Goal: Information Seeking & Learning: Check status

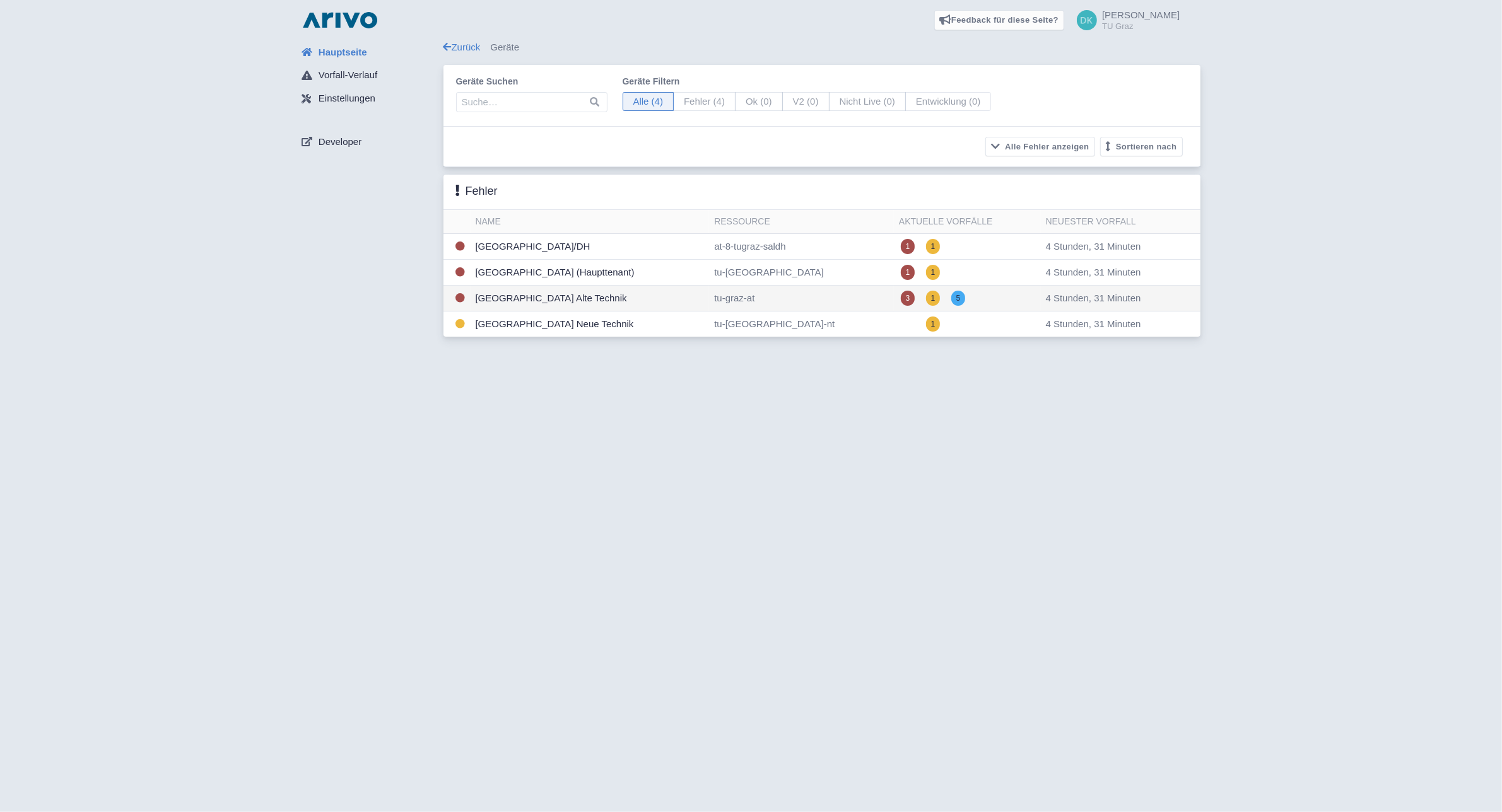
click at [602, 307] on td "[GEOGRAPHIC_DATA] Alte Technik" at bounding box center [590, 298] width 239 height 26
click at [692, 473] on div "Feedback für diese Seite? Screenshot mitsenden Senden Danke für Ihr Feedback" at bounding box center [751, 406] width 1502 height 812
click at [613, 326] on td "[GEOGRAPHIC_DATA] Neue Technik" at bounding box center [590, 324] width 239 height 26
click at [608, 297] on td "Technische Universität Graz Campus Alte Technik" at bounding box center [590, 298] width 239 height 26
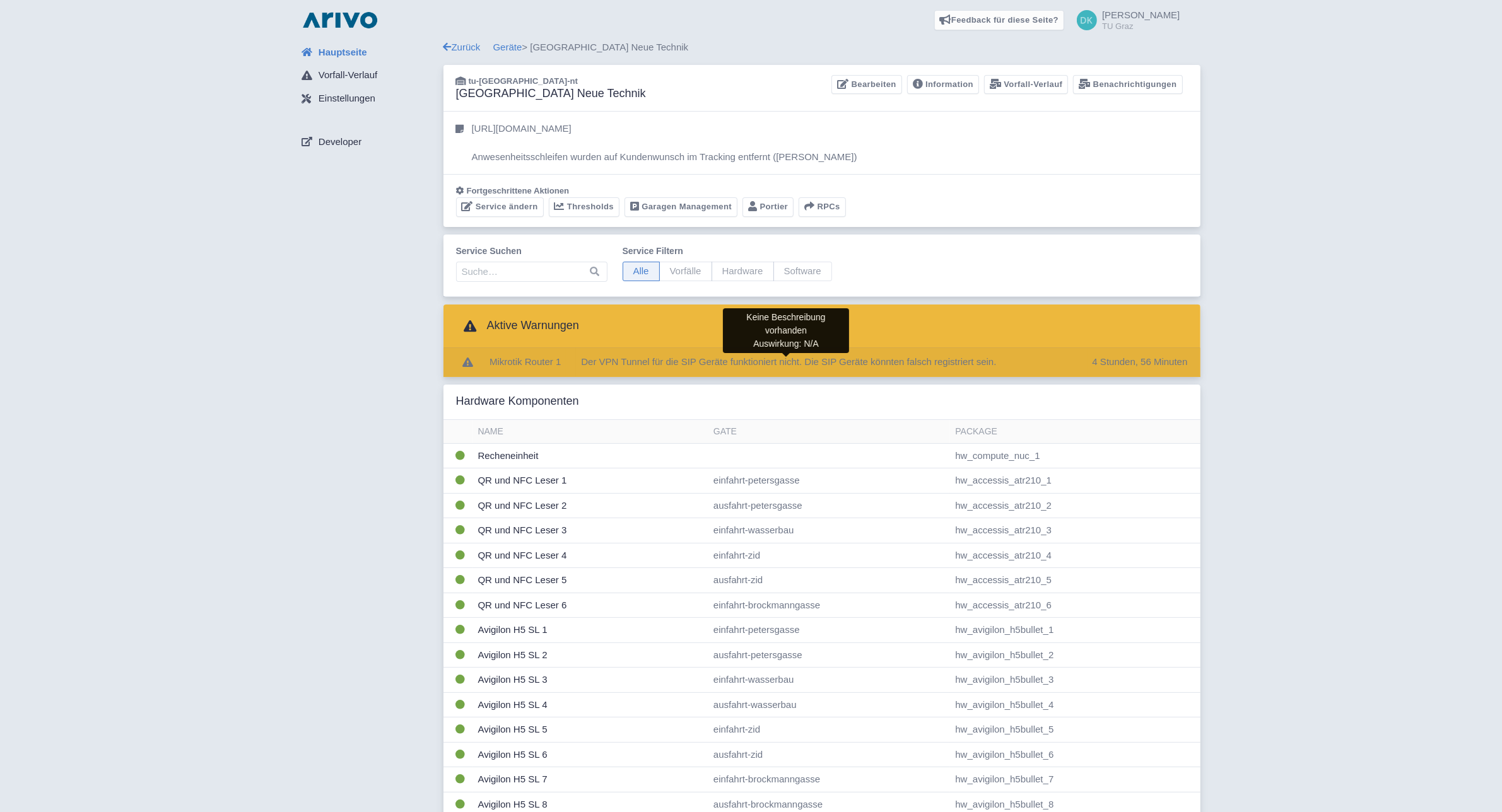
click at [970, 364] on span "Der VPN Tunnel für die SIP Geräte funktioniert nicht. Die SIP Geräte könnten fa…" at bounding box center [788, 361] width 415 height 11
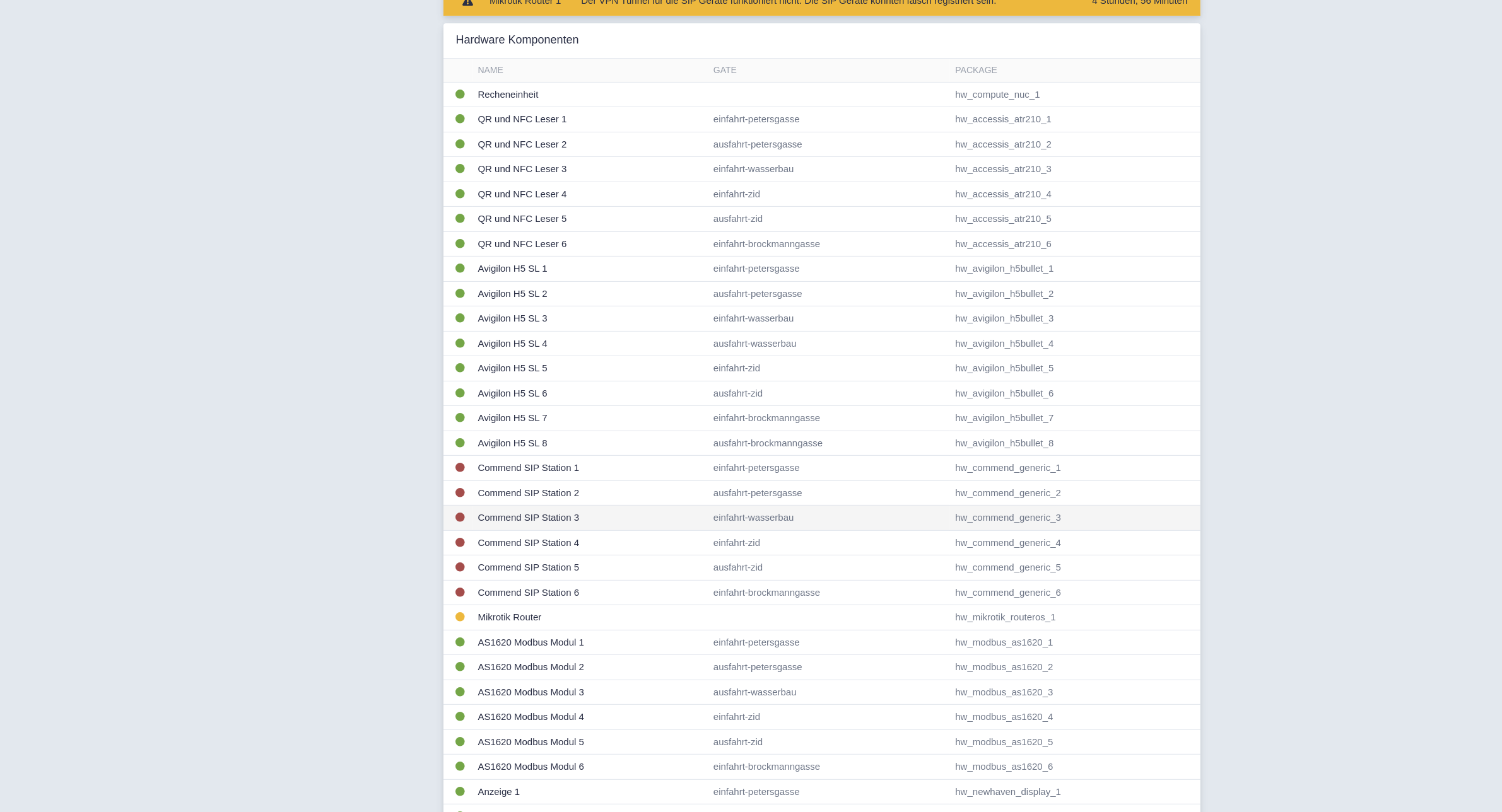
scroll to position [394, 0]
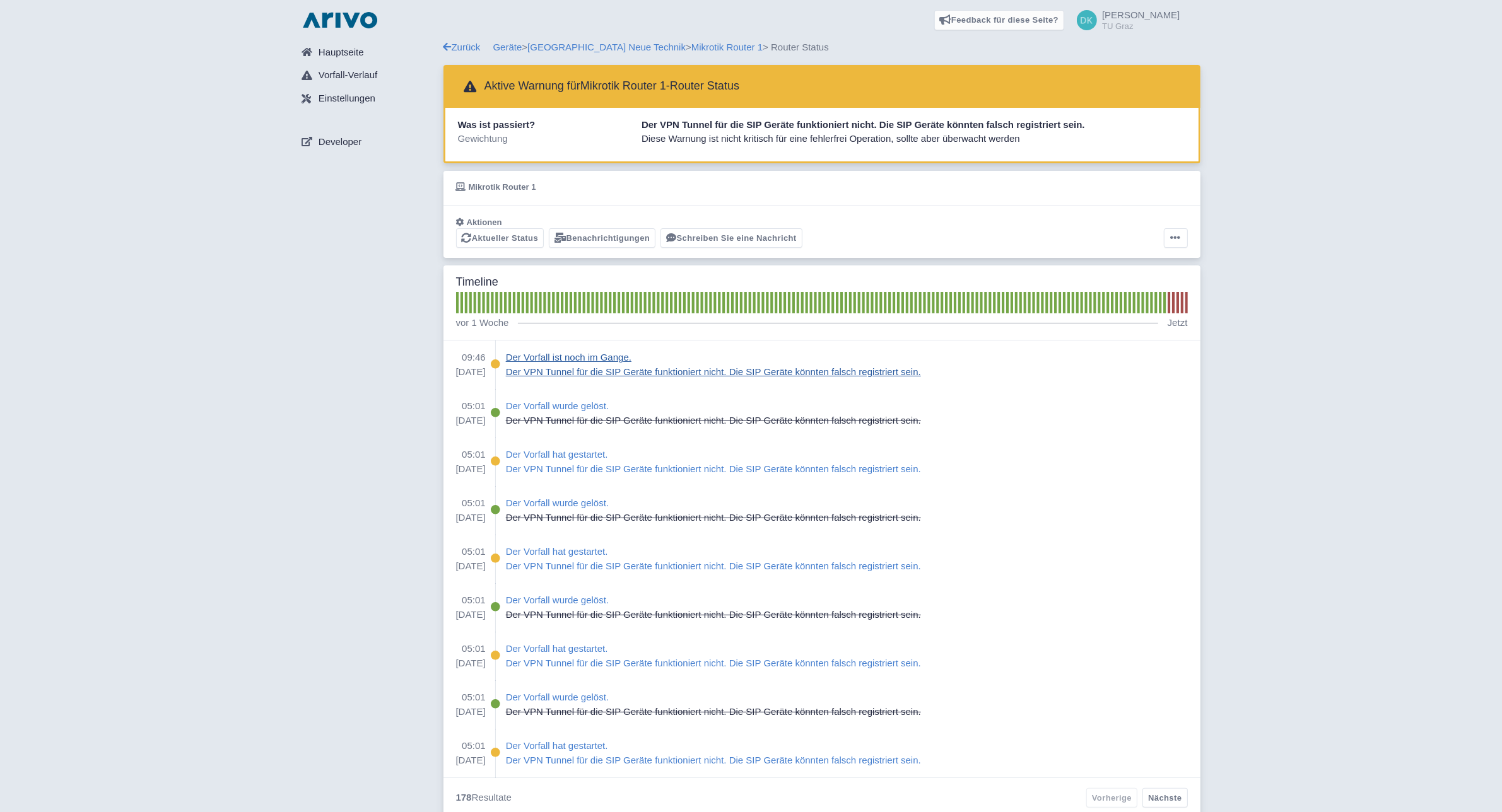
click at [569, 359] on div "Der Vorfall ist noch im Gange." at bounding box center [713, 358] width 415 height 15
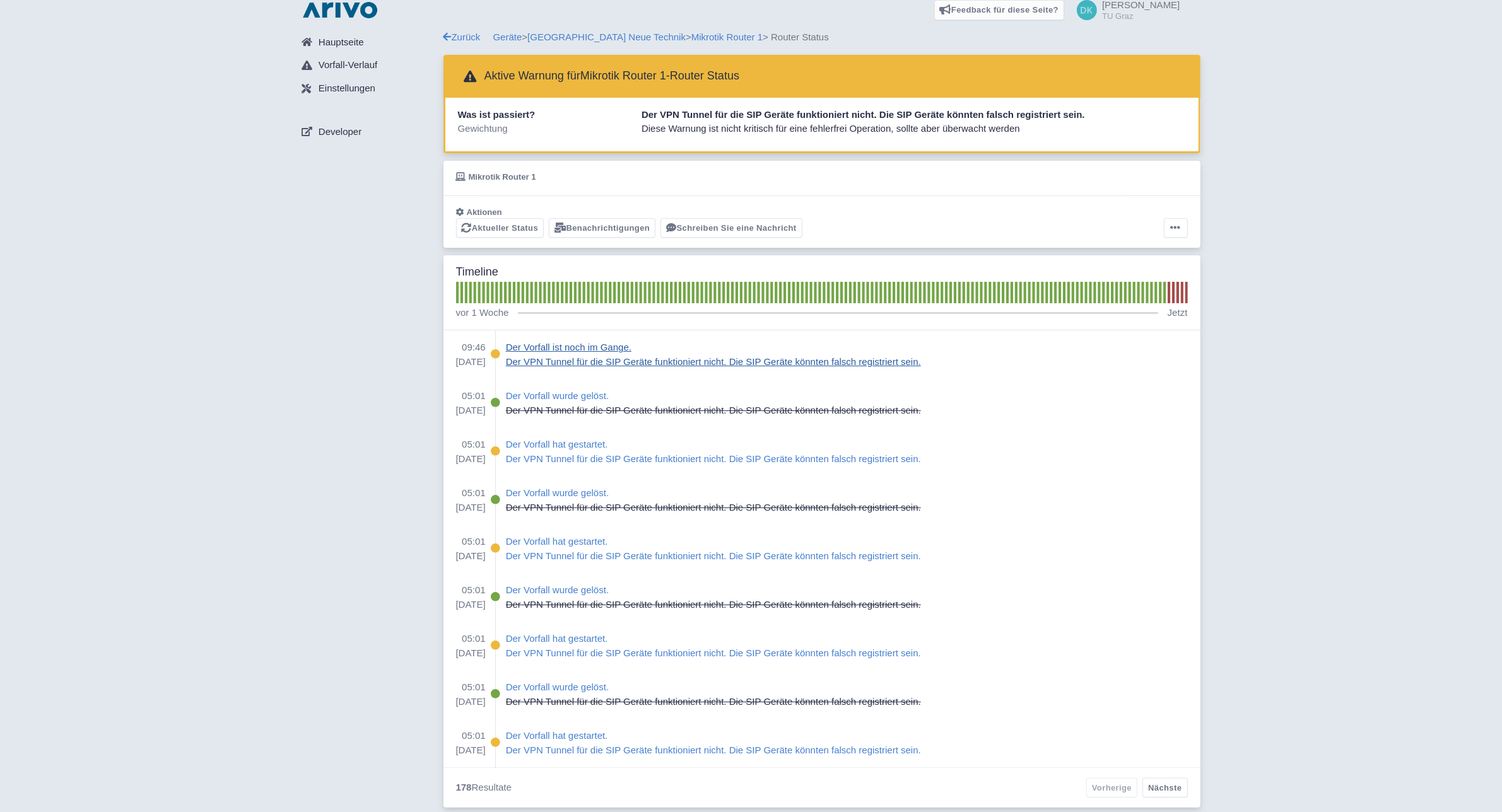
scroll to position [13, 0]
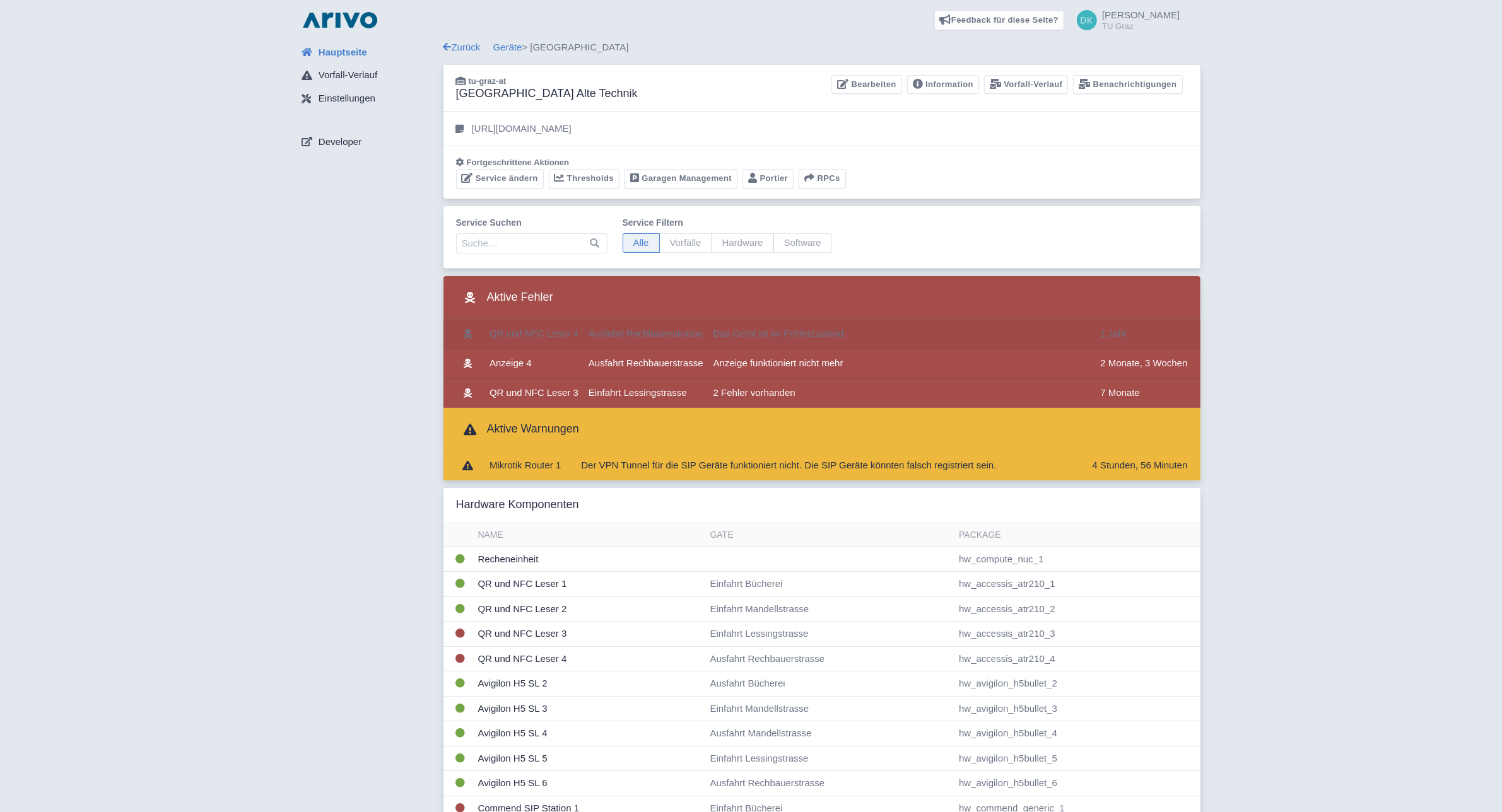
click at [786, 342] on td "Das Gerät ist im Fehlerzustand." at bounding box center [902, 334] width 387 height 29
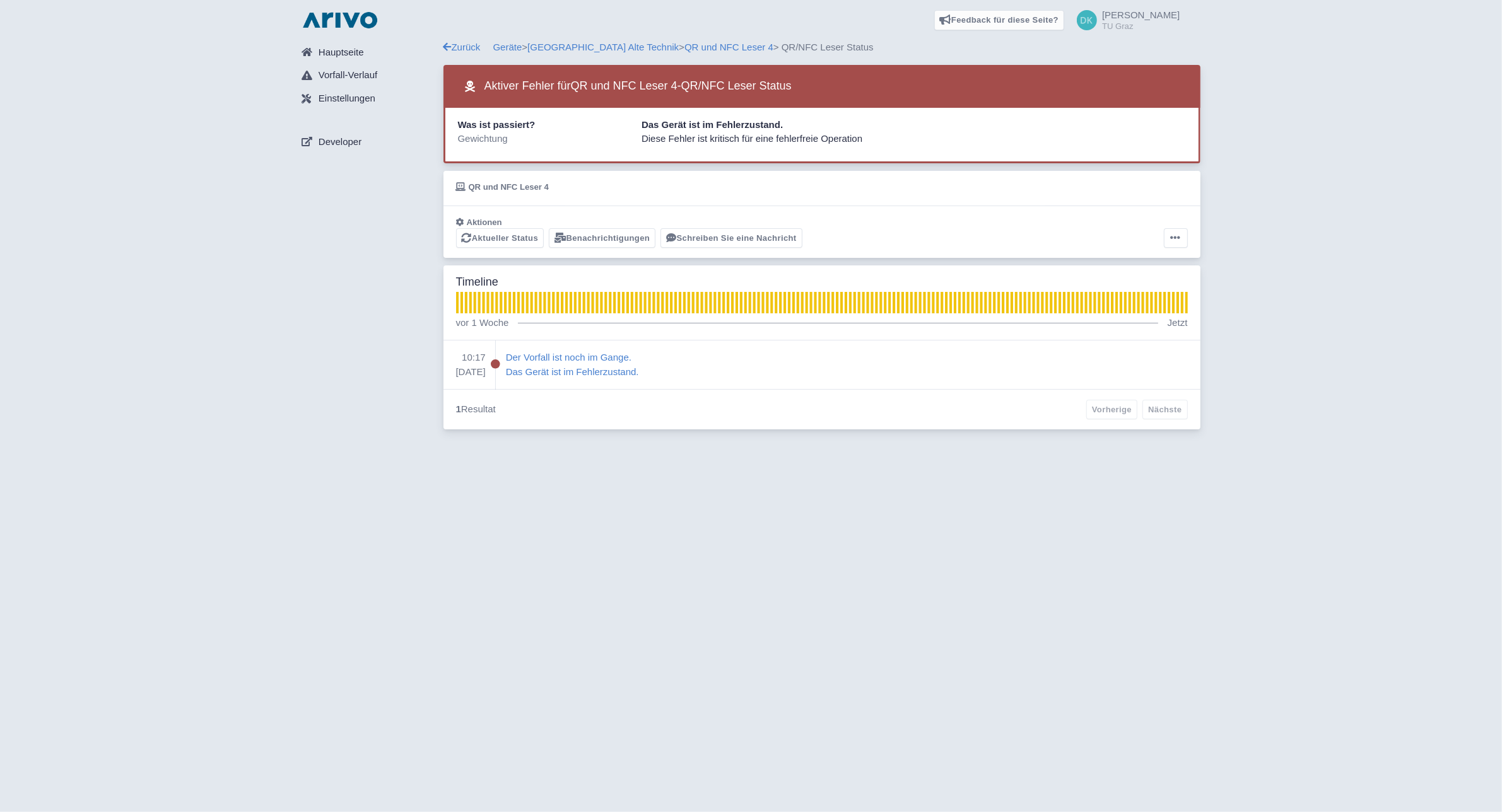
click at [348, 347] on div "Hauptseite Vorfall-Verlauf Einstellungen Developer" at bounding box center [367, 238] width 152 height 396
click at [217, 92] on div "Hauptseite Vorfall-Verlauf Einstellungen Developer Zurück Geräte > Technische U…" at bounding box center [751, 238] width 1482 height 396
click at [206, 26] on div "Feedback für diese Seite? Screenshot mitsenden Senden Danke für Ihr Feedback Da…" at bounding box center [751, 20] width 1482 height 40
